Goal: Information Seeking & Learning: Learn about a topic

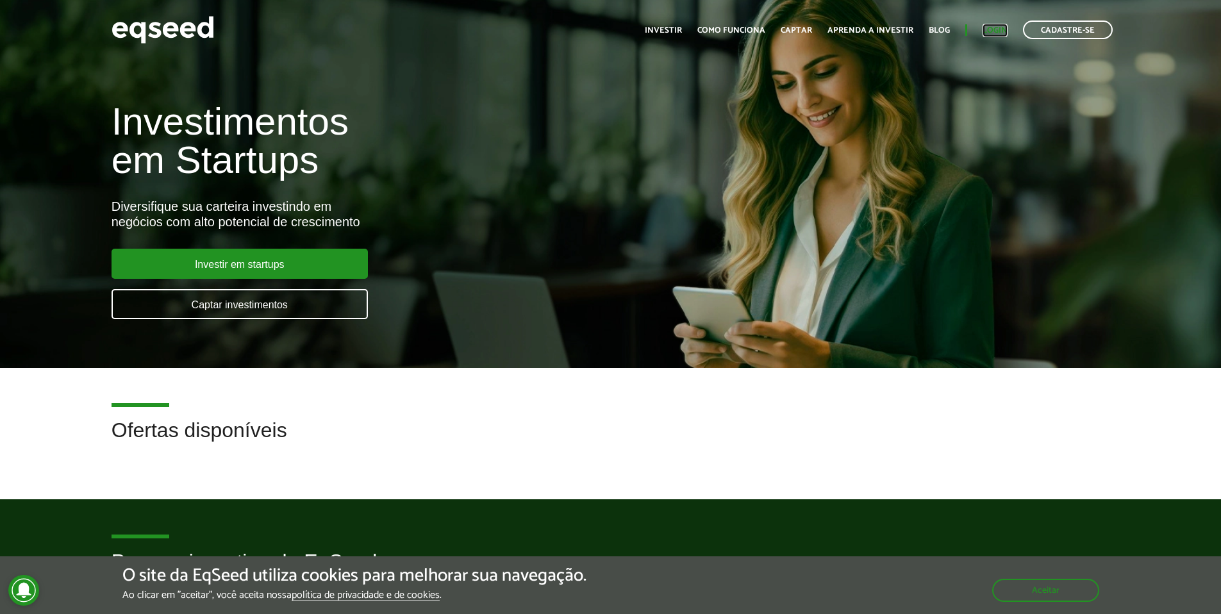
click at [1007, 35] on link "Login" at bounding box center [995, 30] width 25 height 8
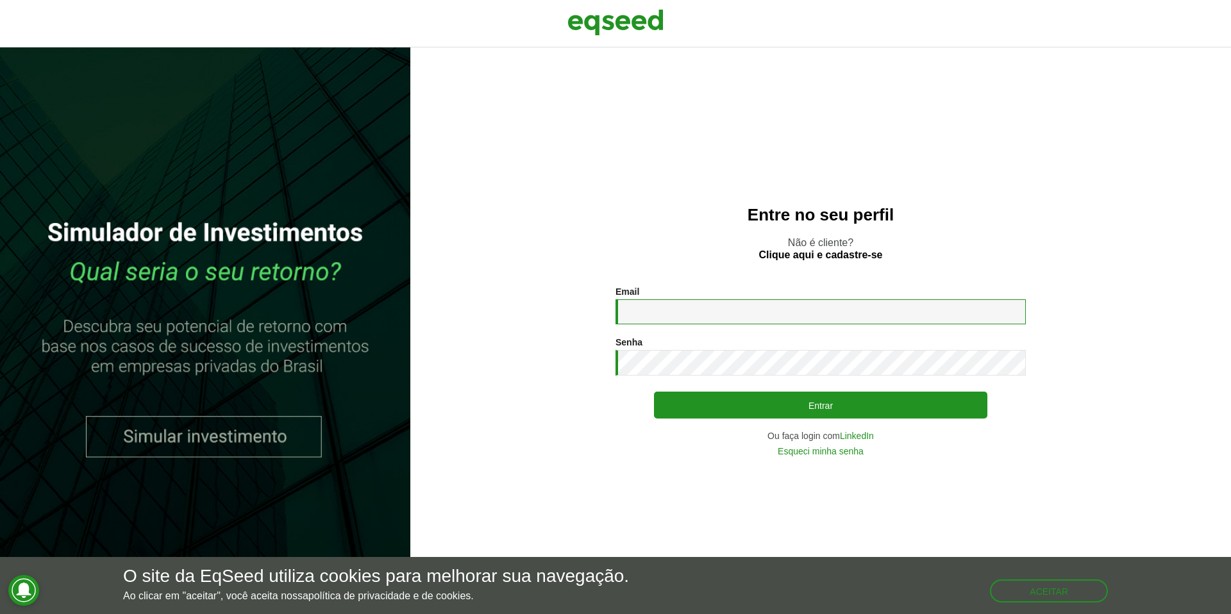
click at [694, 319] on input "Email *" at bounding box center [821, 311] width 410 height 25
type input "**********"
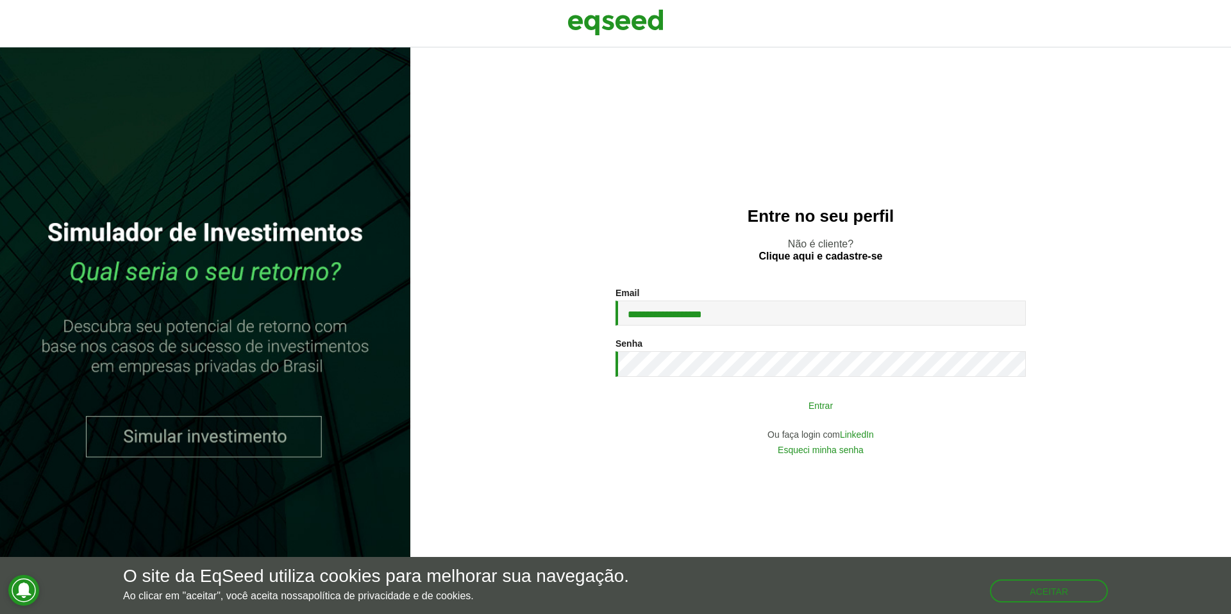
click at [785, 400] on button "Entrar" at bounding box center [820, 405] width 333 height 24
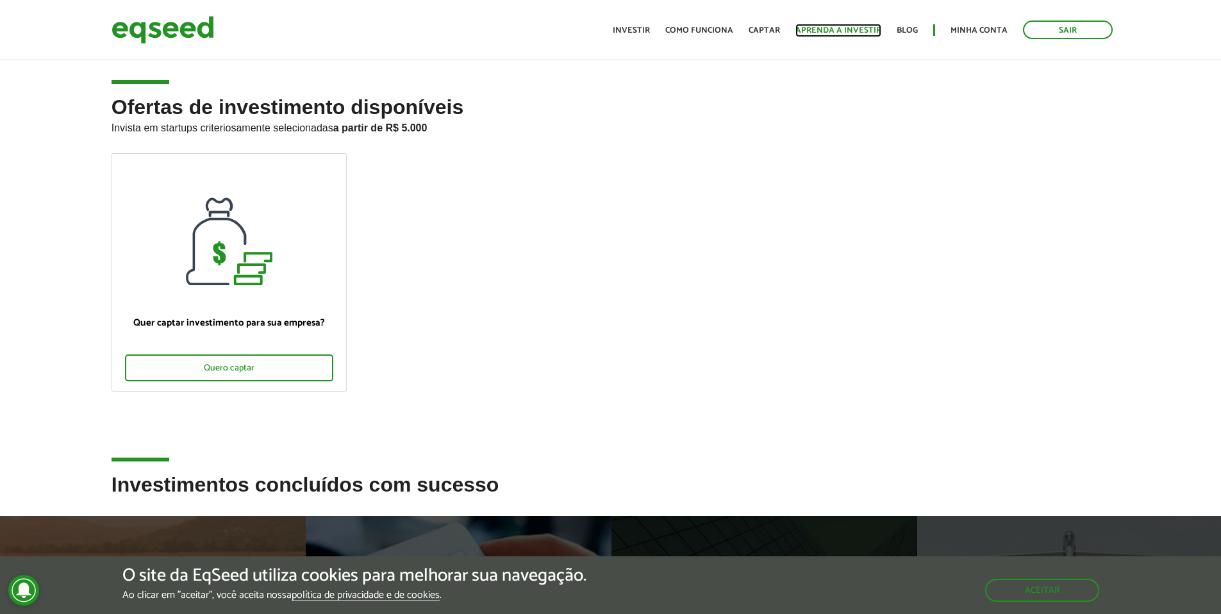
click at [848, 35] on link "Aprenda a investir" at bounding box center [839, 30] width 86 height 8
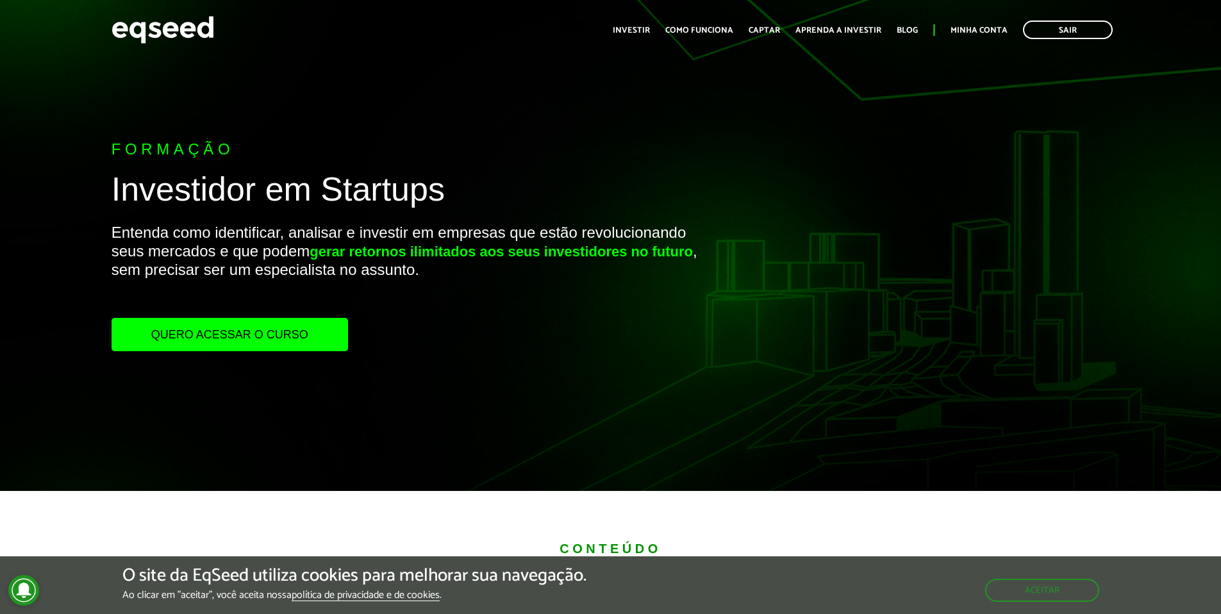
click at [205, 332] on link "Quero acessar o curso" at bounding box center [230, 334] width 237 height 33
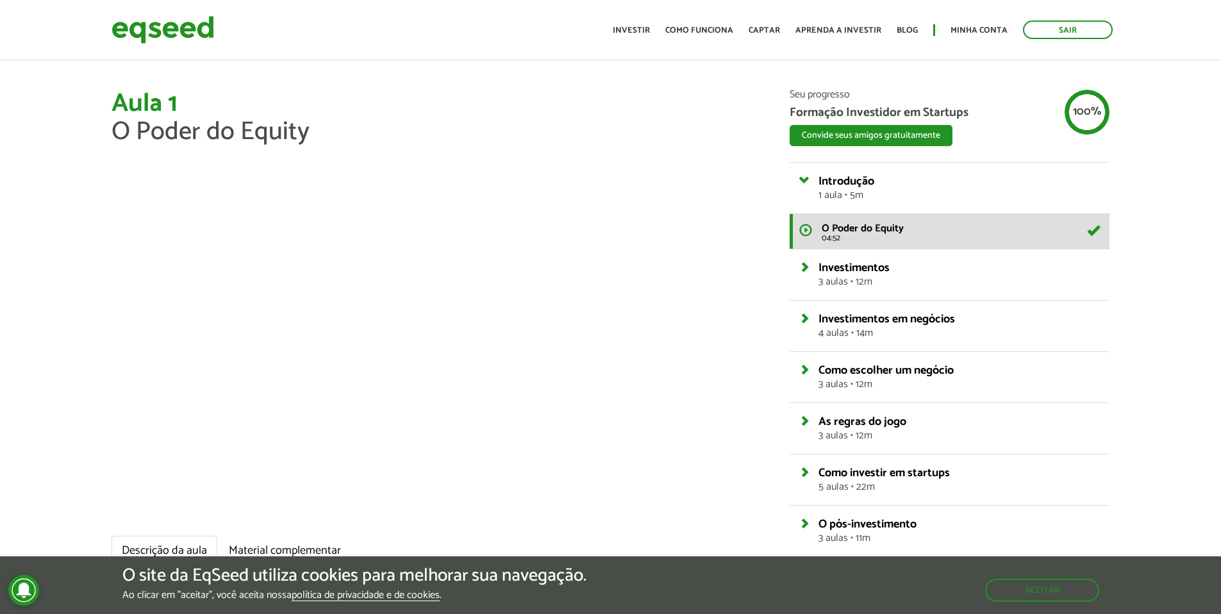
click at [796, 267] on div "Investimentos 3 aulas • 12m" at bounding box center [950, 274] width 320 height 51
click at [819, 267] on link "Investimentos 3 aulas • 12m" at bounding box center [959, 274] width 281 height 25
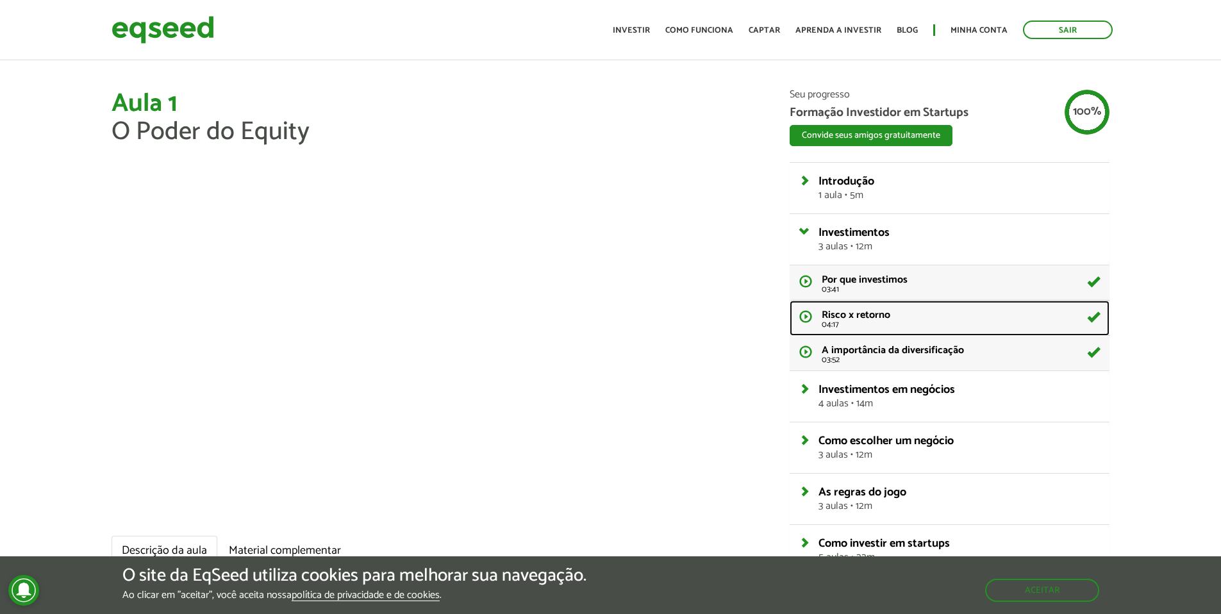
click at [812, 314] on link "Risco x retorno 04:17" at bounding box center [950, 318] width 320 height 35
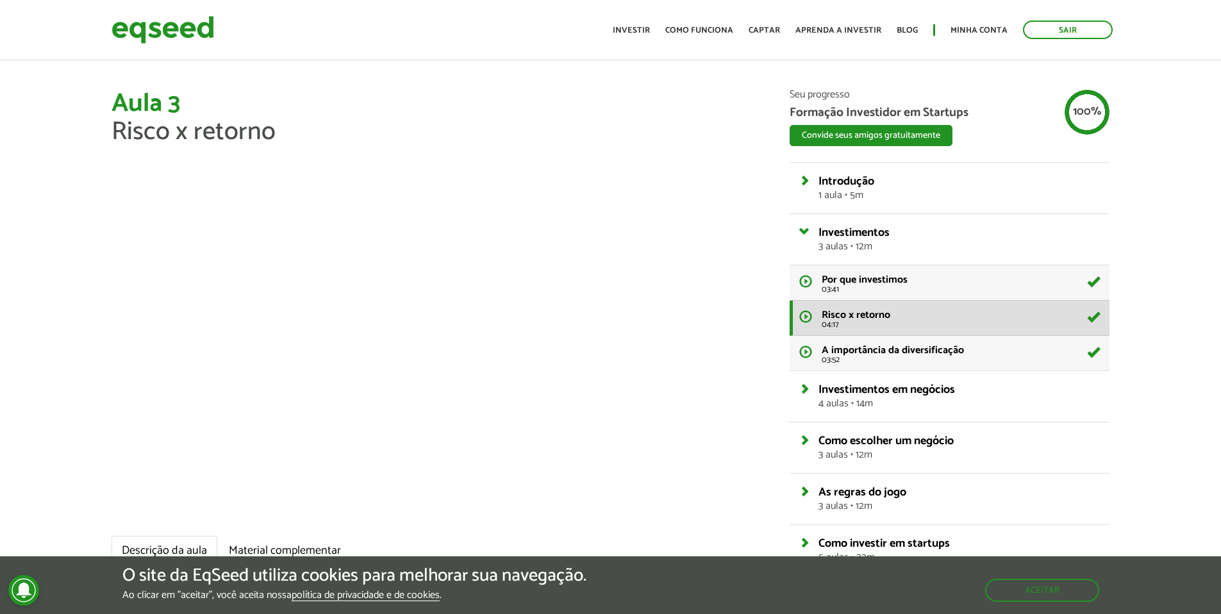
click at [1059, 574] on div "Aceitar" at bounding box center [1042, 584] width 114 height 36
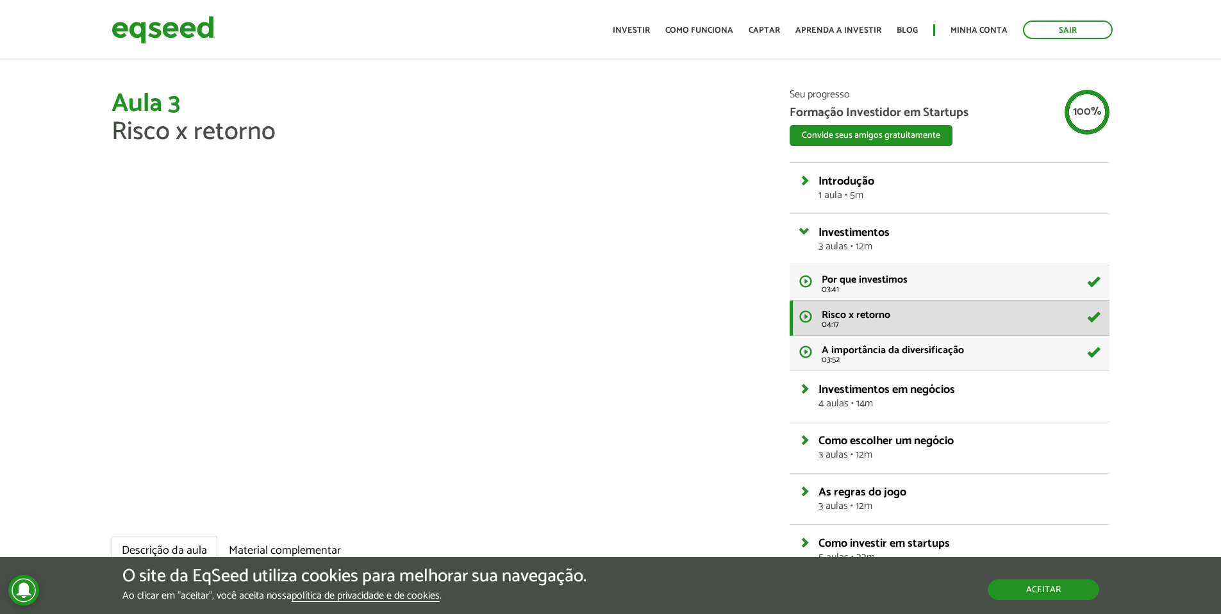
click at [1054, 591] on button "Aceitar" at bounding box center [1044, 590] width 112 height 21
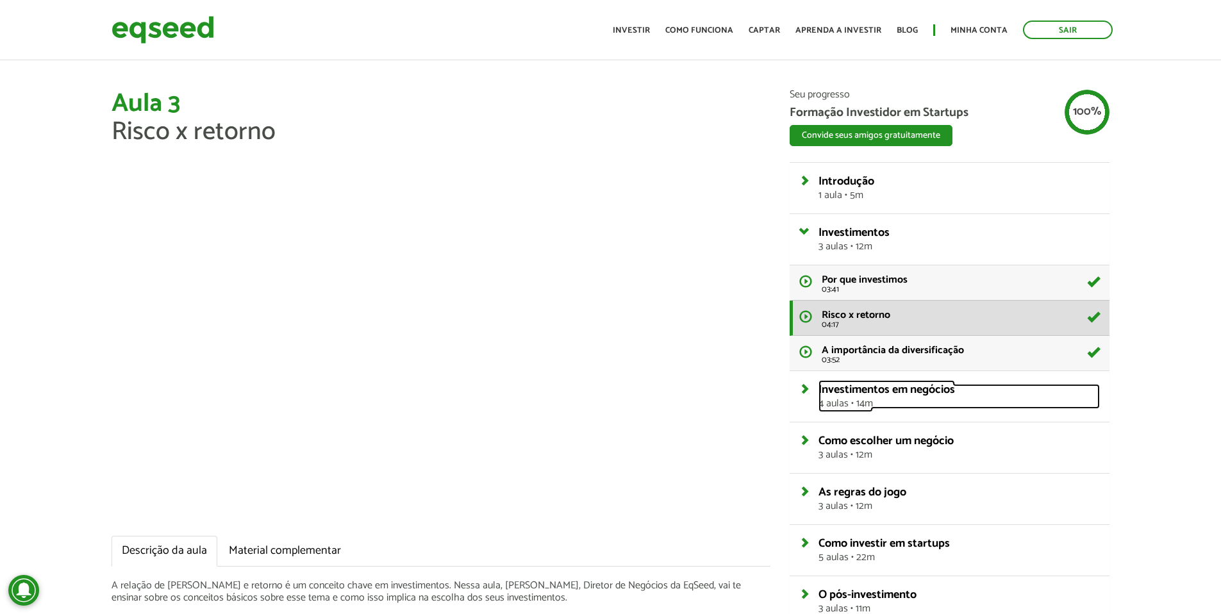
click at [819, 385] on link "Investimentos em negócios 4 aulas • 14m" at bounding box center [959, 396] width 281 height 25
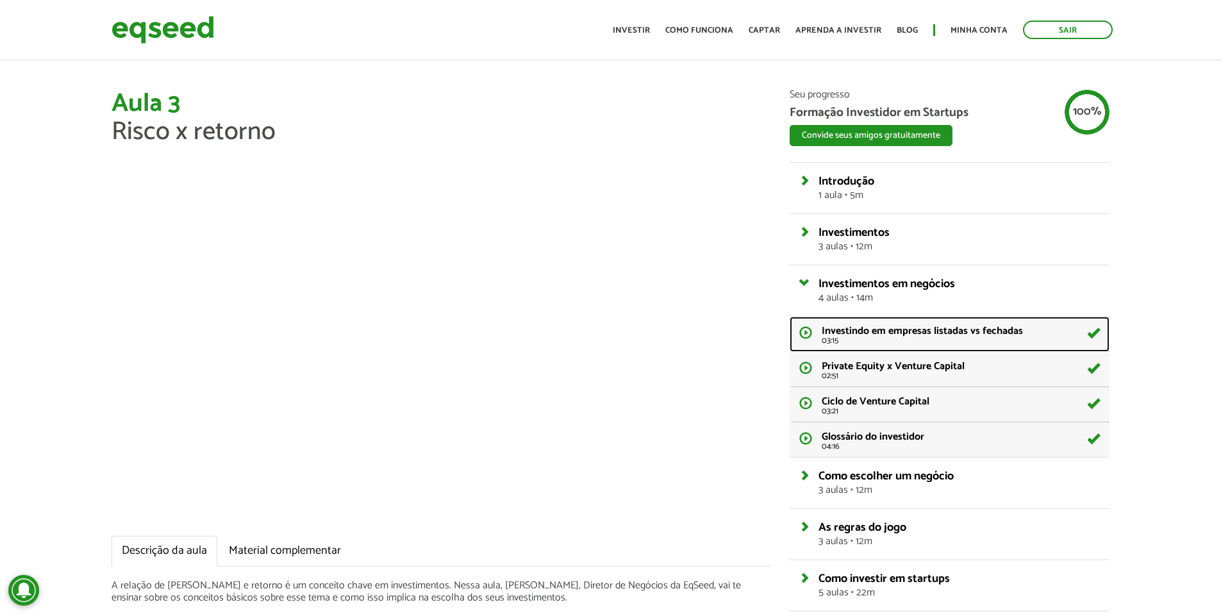
click at [805, 328] on link "Investindo em empresas listadas vs fechadas 03:15" at bounding box center [950, 334] width 320 height 35
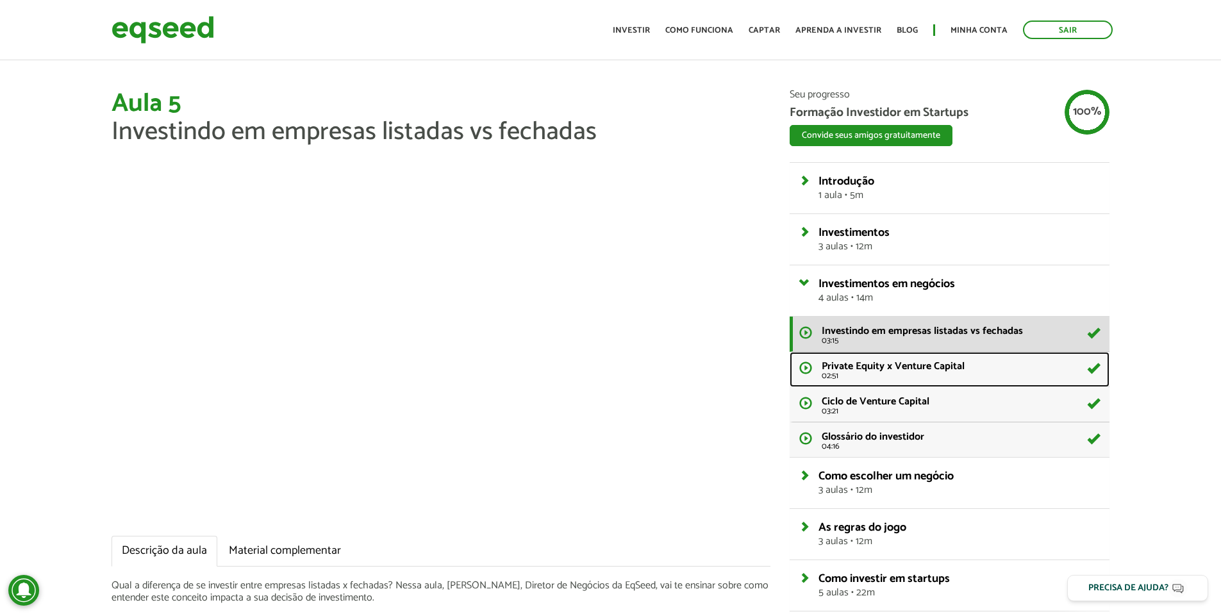
click at [808, 365] on link "Private Equity x Venture Capital 02:51" at bounding box center [950, 369] width 320 height 35
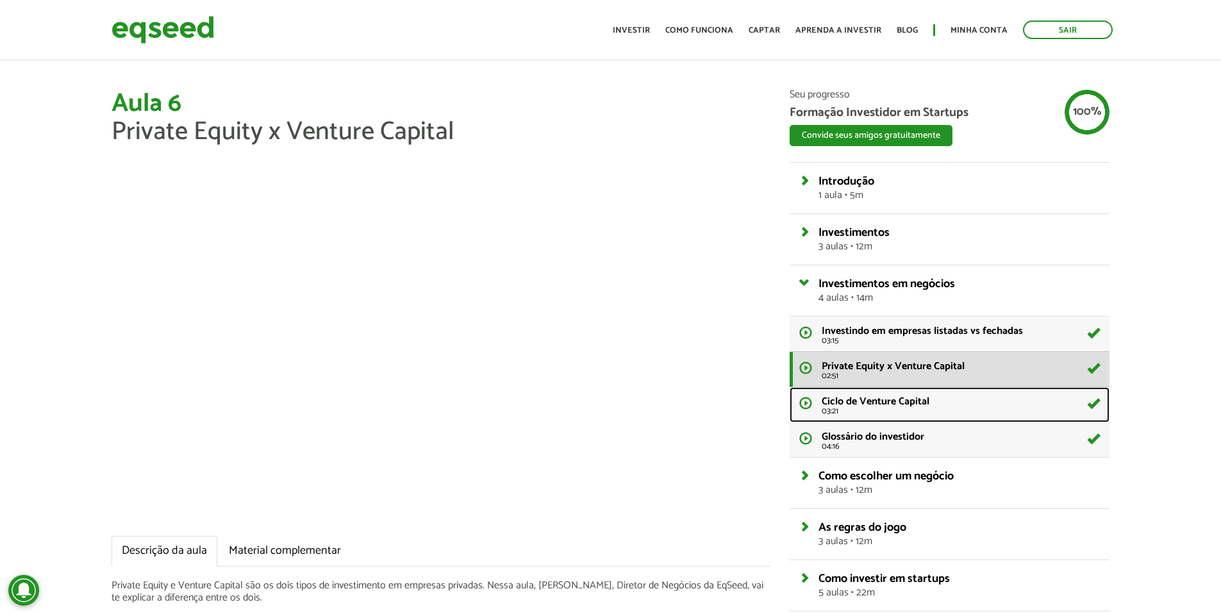
click at [810, 402] on link "Ciclo de Venture Capital 03:21" at bounding box center [950, 404] width 320 height 35
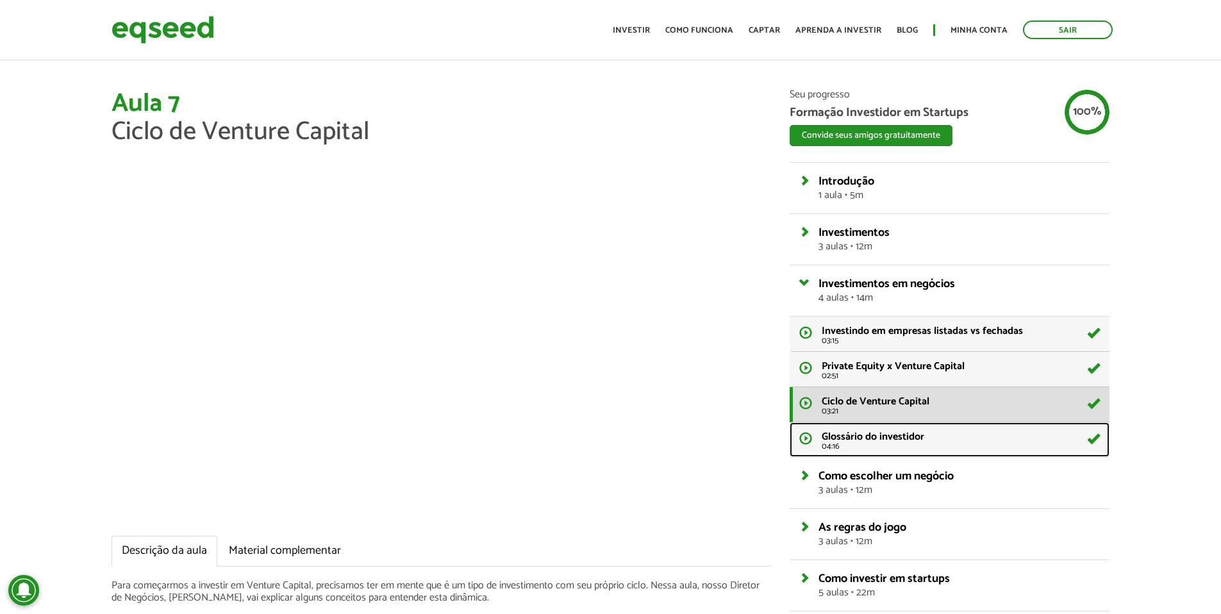
click at [799, 435] on link "Glossário do investidor 04:16" at bounding box center [950, 440] width 320 height 35
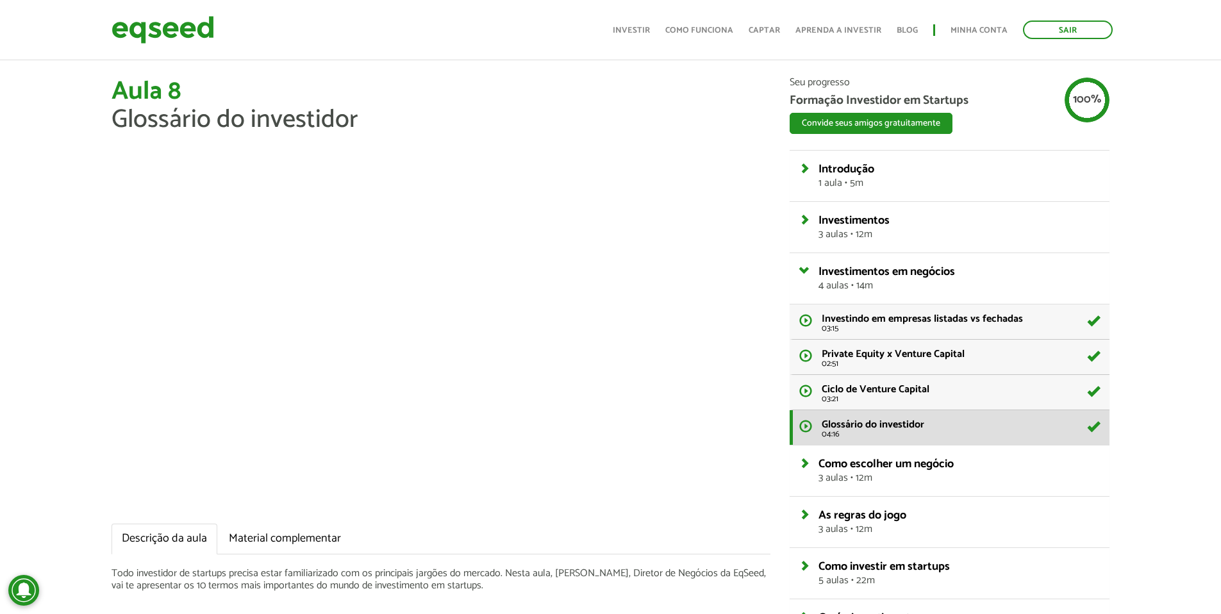
scroll to position [8, 0]
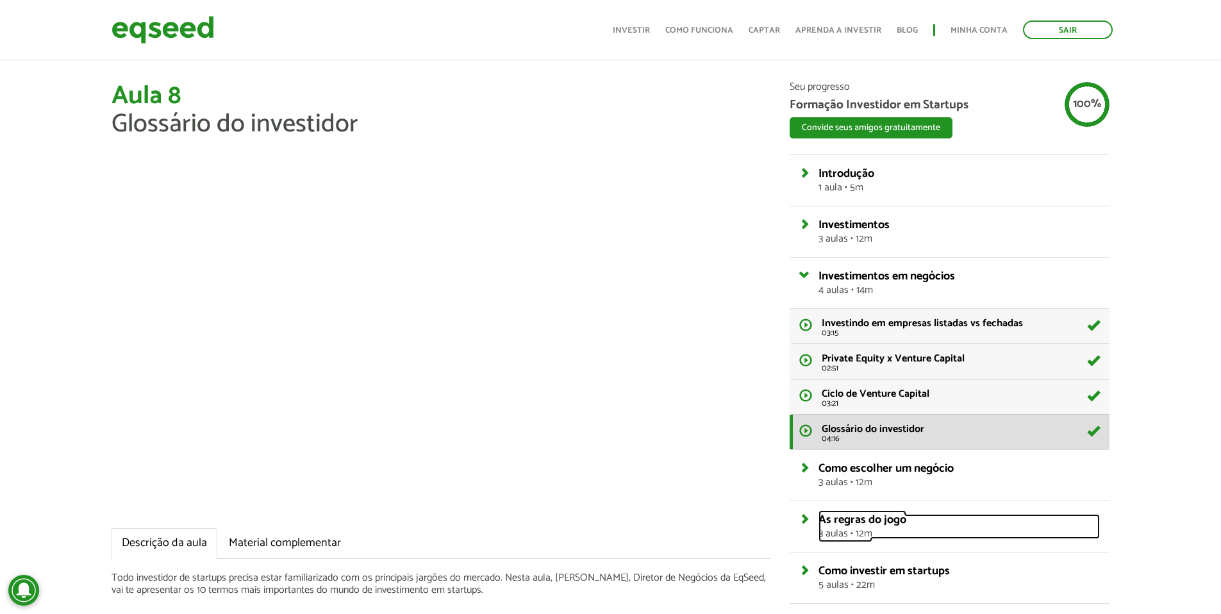
click at [819, 520] on link "As regras do jogo 3 aulas • 12m" at bounding box center [959, 526] width 281 height 25
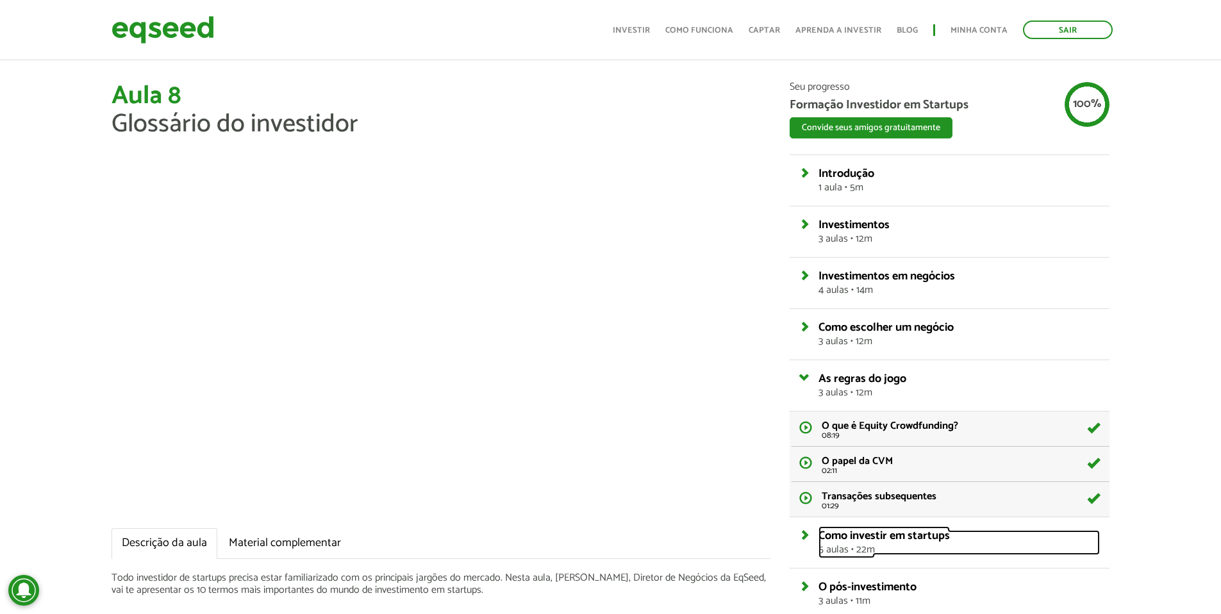
click at [819, 535] on link "Como investir em startups 5 aulas • 22m" at bounding box center [959, 542] width 281 height 25
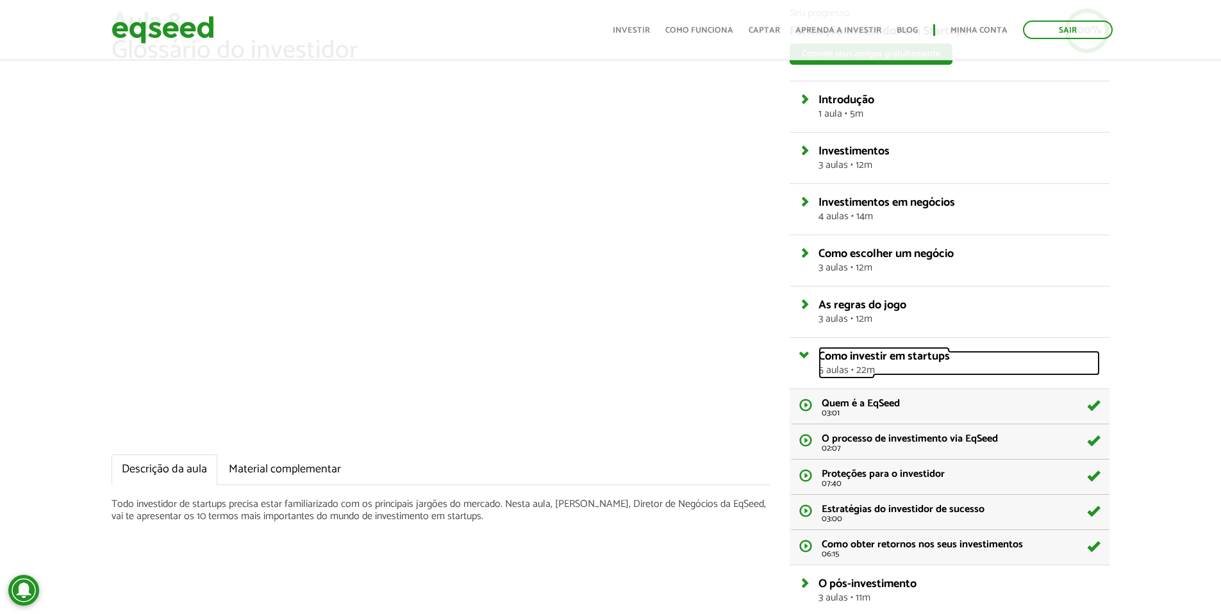
scroll to position [90, 0]
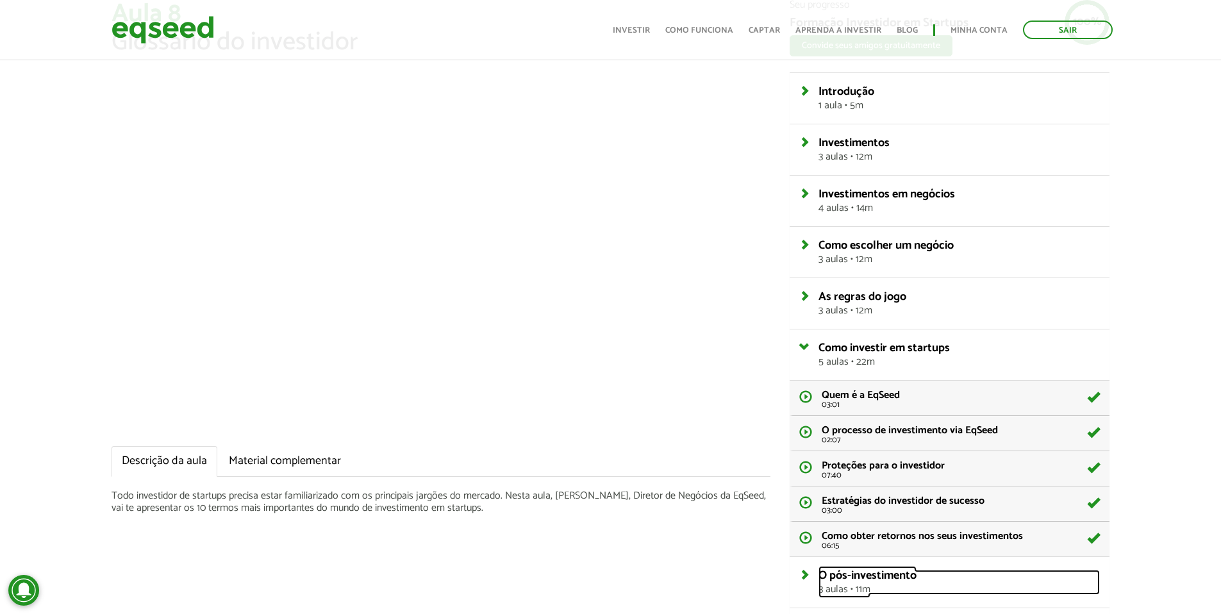
click at [819, 570] on link "O pós-investimento 3 aulas • 11m" at bounding box center [959, 582] width 281 height 25
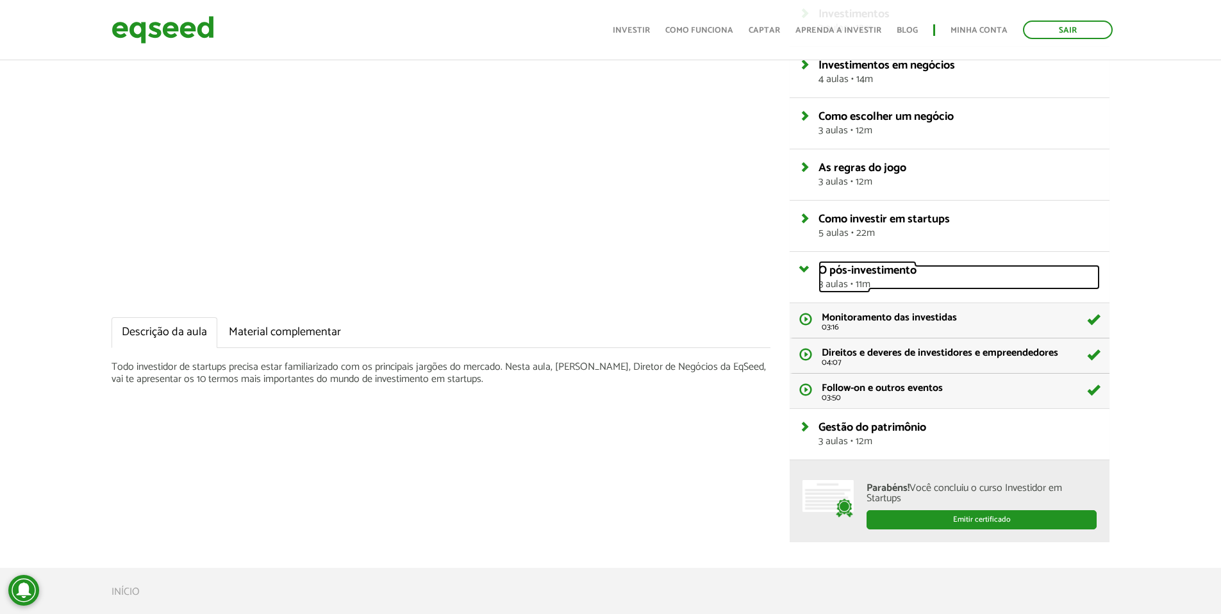
scroll to position [285, 0]
